Goal: Check status

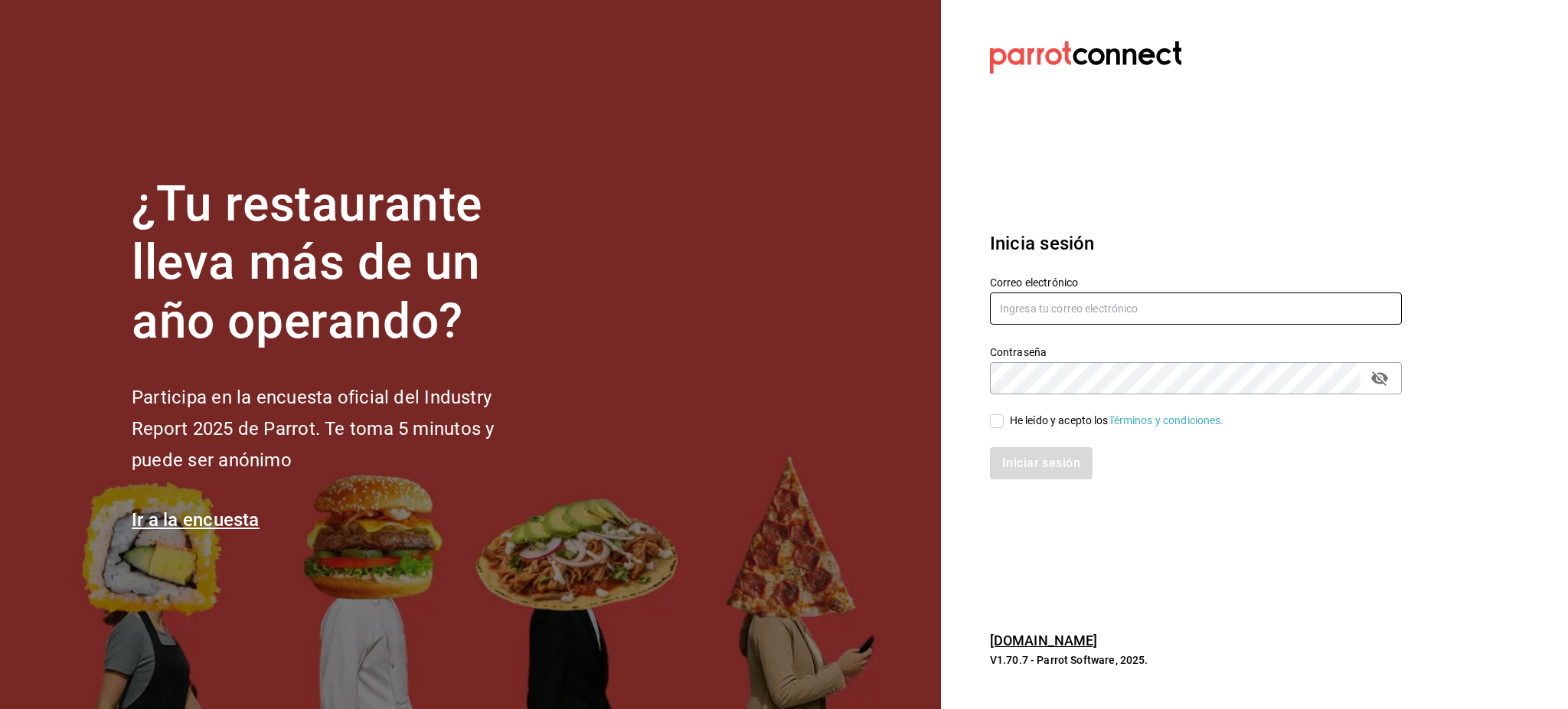
type input "[PERSON_NAME][EMAIL_ADDRESS][PERSON_NAME][DOMAIN_NAME]"
click at [1005, 426] on span "He leído y acepto los Términos y condiciones." at bounding box center [1114, 421] width 221 height 16
click at [1004, 426] on input "He leído y acepto los Términos y condiciones." at bounding box center [997, 421] width 14 height 14
checkbox input "true"
click at [1012, 454] on button "Iniciar sesión" at bounding box center [1042, 464] width 104 height 33
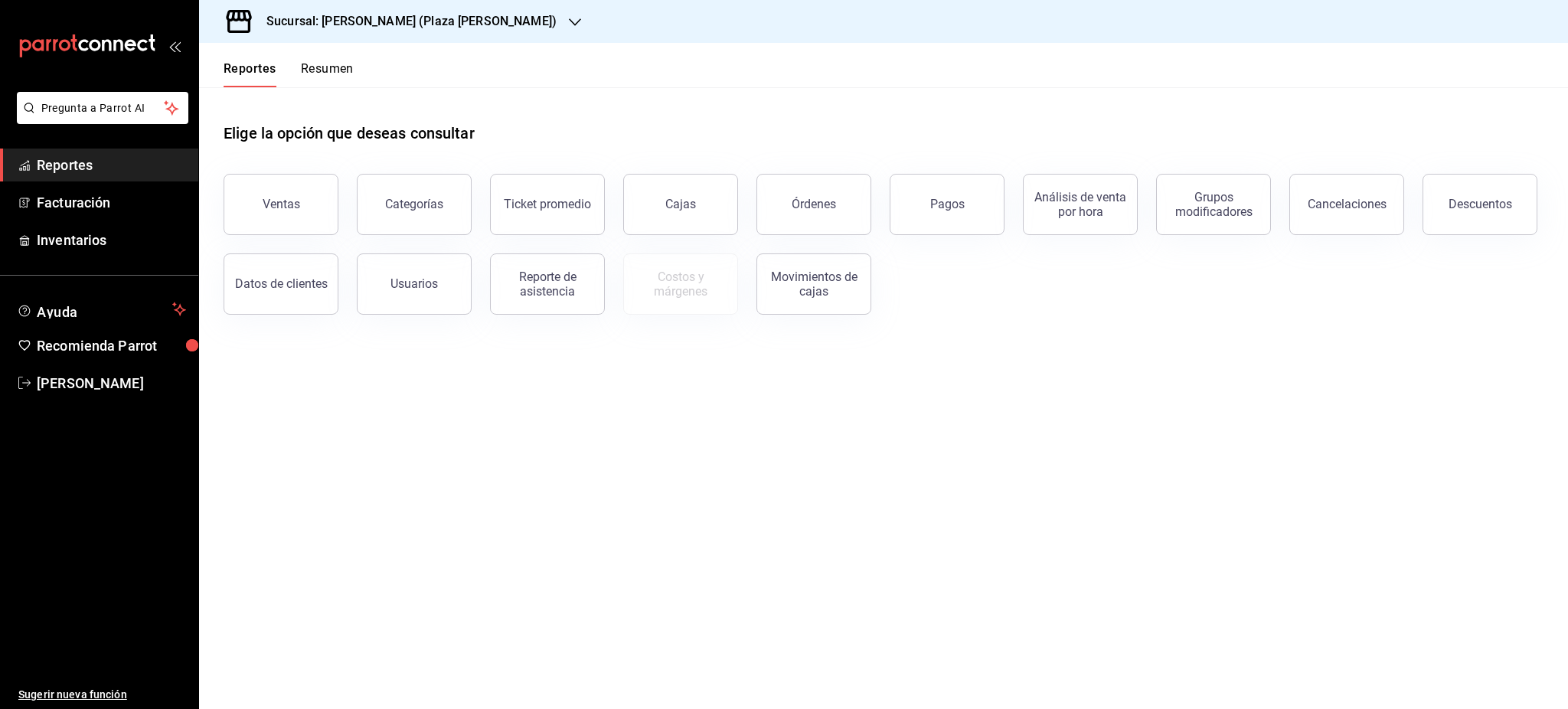
click at [370, 13] on h3 "Sucursal: [PERSON_NAME] (Plaza [PERSON_NAME])" at bounding box center [405, 21] width 303 height 19
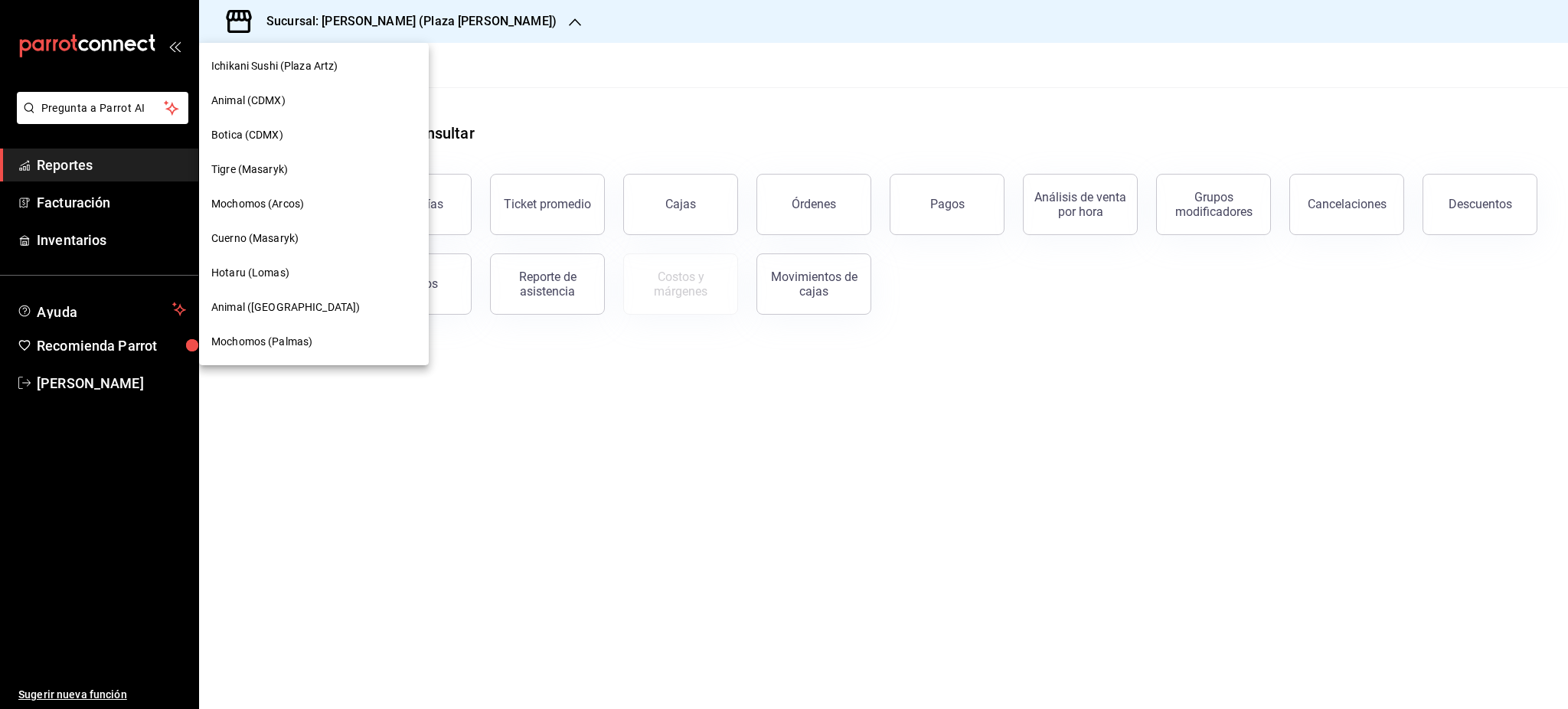
click at [295, 175] on div "Tigre (Masaryk)" at bounding box center [314, 170] width 205 height 16
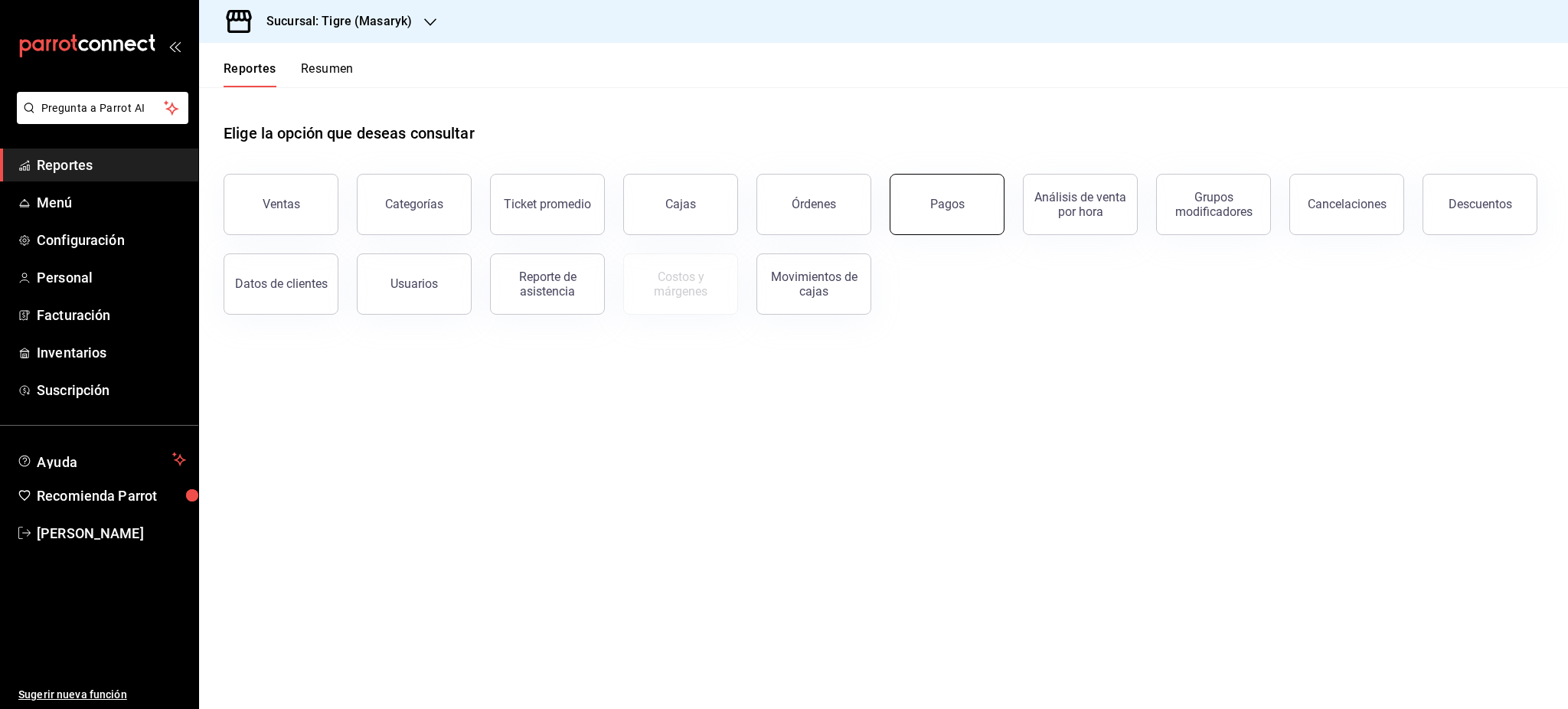
click at [946, 214] on button "Pagos" at bounding box center [946, 204] width 115 height 61
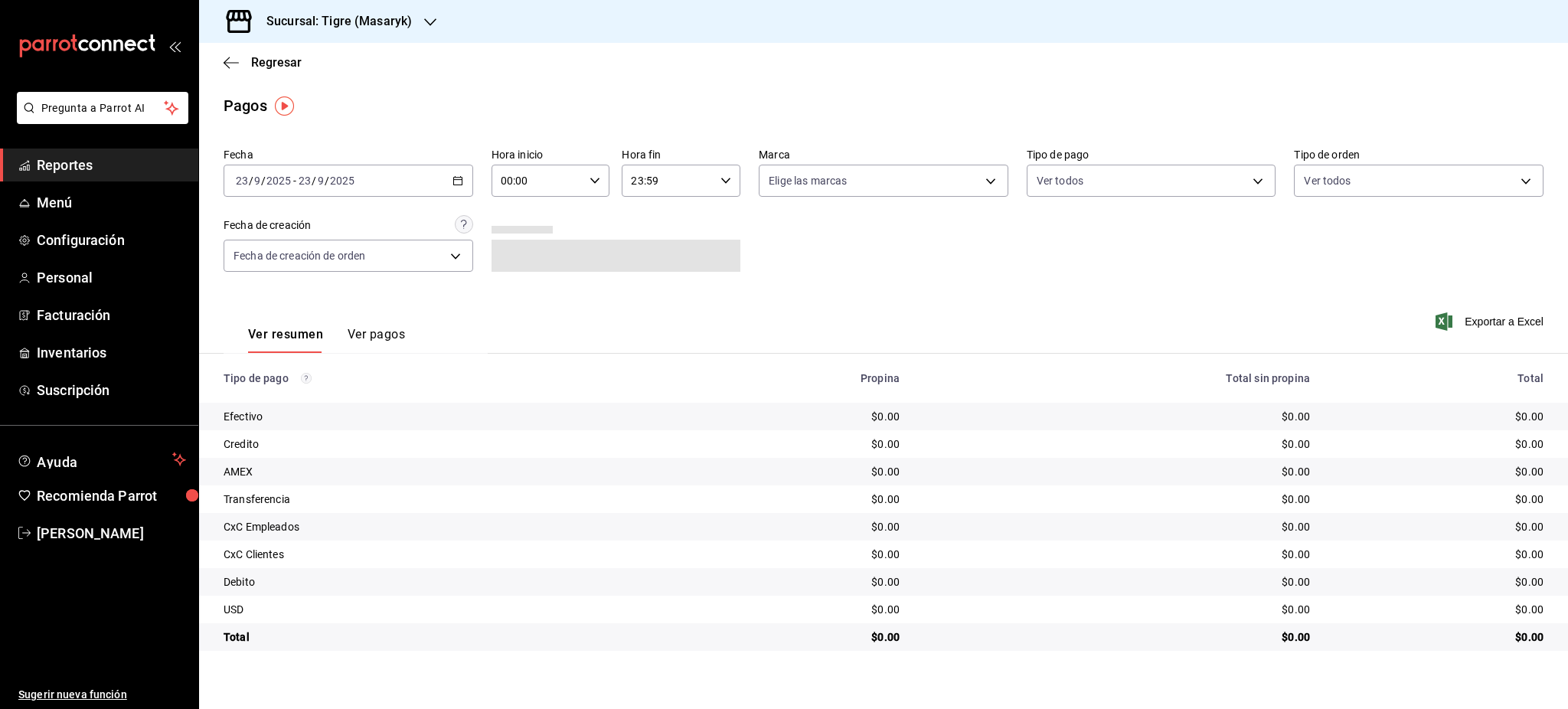
click at [464, 178] on div "[DATE] [DATE] - [DATE] [DATE]" at bounding box center [348, 181] width 250 height 33
click at [342, 408] on span "Rango de fechas" at bounding box center [296, 400] width 119 height 16
click at [1186, 549] on div "$0.00" at bounding box center [1117, 554] width 386 height 15
click at [841, 305] on div "Ver resumen Ver pagos Exportar a Excel" at bounding box center [884, 331] width 1369 height 81
